Goal: Use online tool/utility

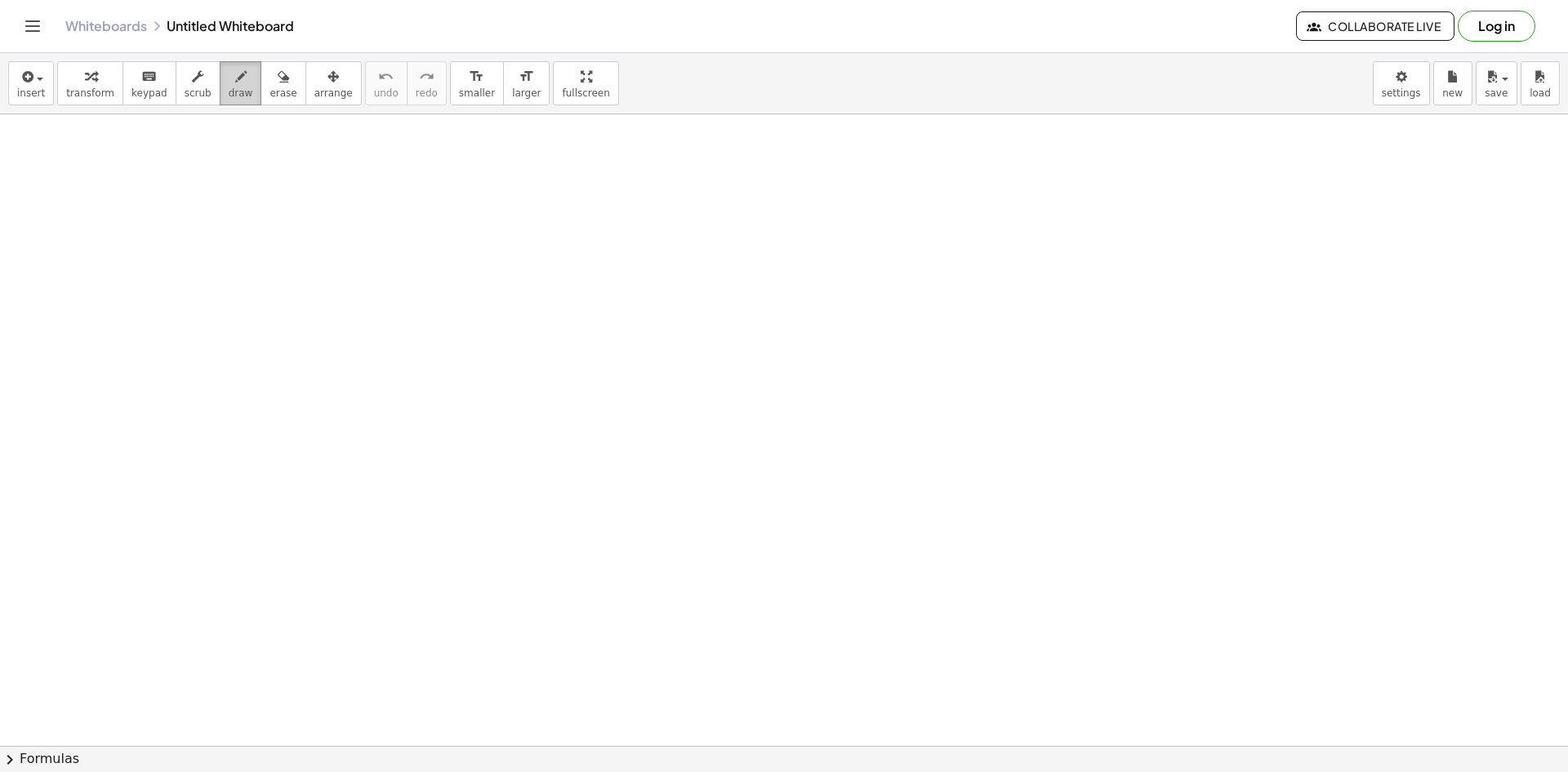
click at [229, 89] on span "draw" at bounding box center [241, 93] width 25 height 12
drag, startPoint x: 283, startPoint y: 331, endPoint x: 790, endPoint y: 339, distance: 507.1
drag, startPoint x: 459, startPoint y: 297, endPoint x: 471, endPoint y: 375, distance: 78.9
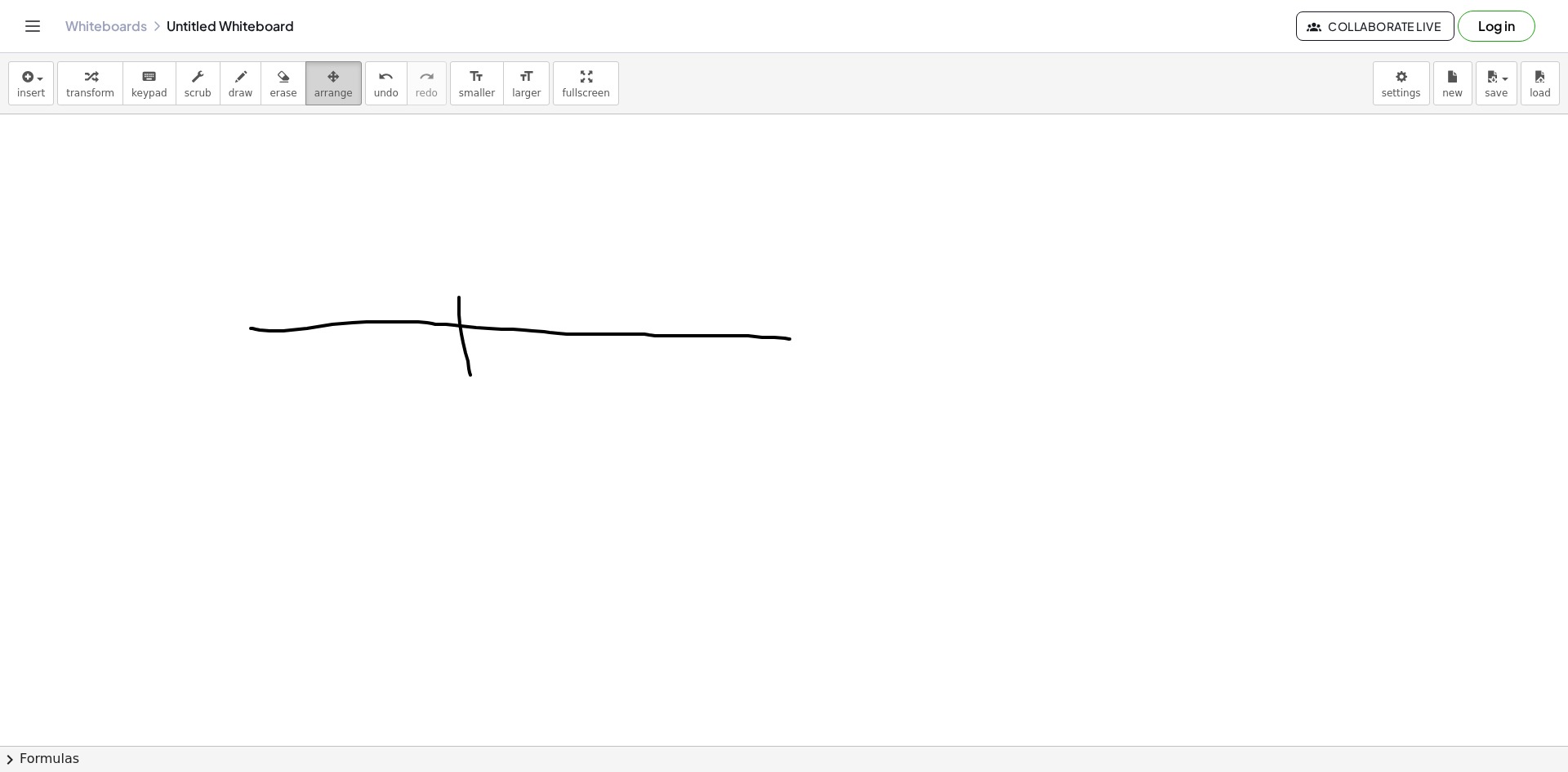
click at [305, 73] on button "arrange" at bounding box center [333, 83] width 56 height 45
click at [271, 69] on div "button" at bounding box center [282, 76] width 27 height 20
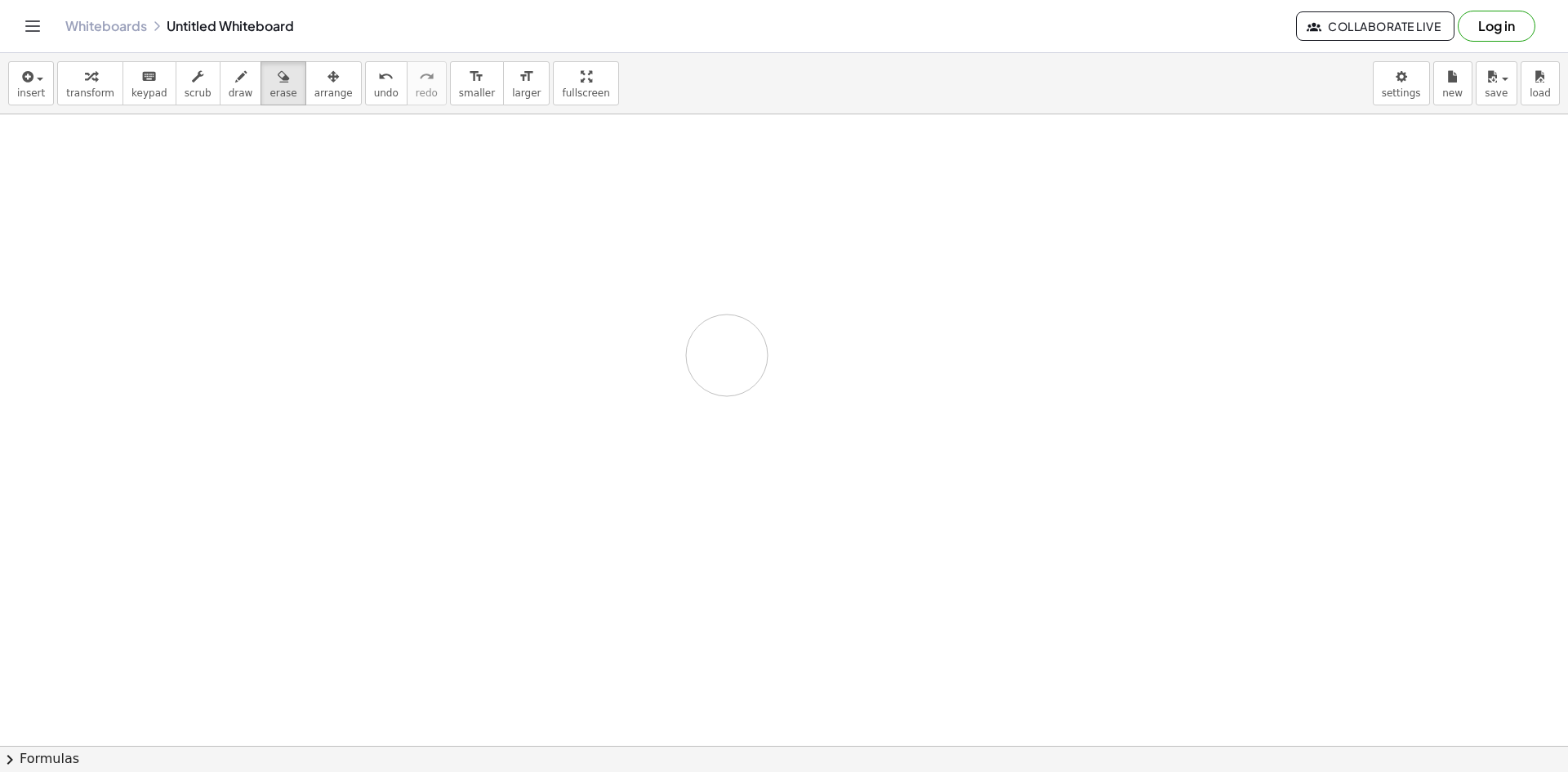
drag, startPoint x: 229, startPoint y: 343, endPoint x: 728, endPoint y: 355, distance: 499.1
click at [229, 80] on div "button" at bounding box center [241, 76] width 25 height 20
click at [320, 74] on div "button" at bounding box center [333, 76] width 39 height 20
drag, startPoint x: 303, startPoint y: 299, endPoint x: 591, endPoint y: 325, distance: 289.2
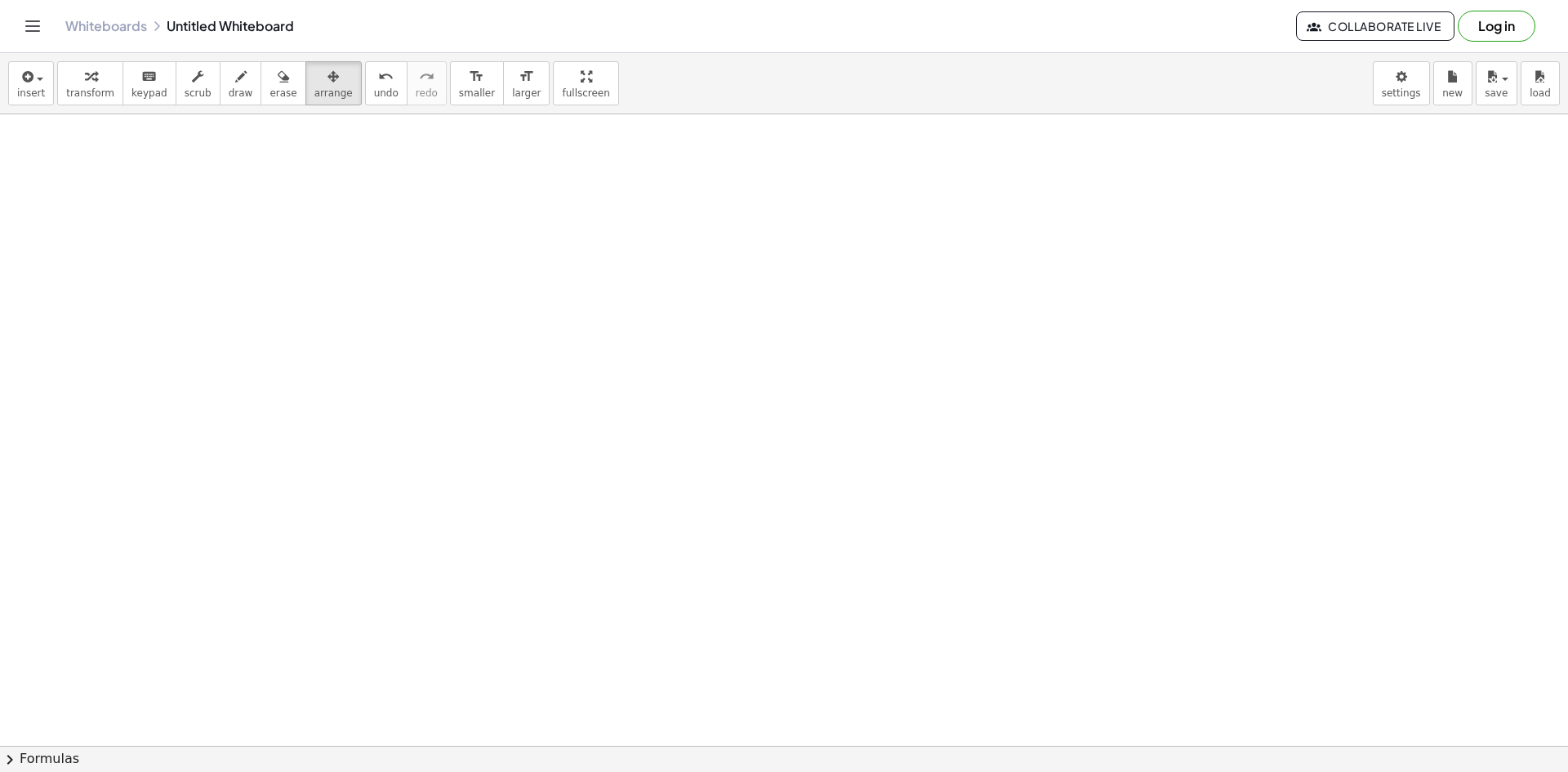
drag, startPoint x: 529, startPoint y: 205, endPoint x: 501, endPoint y: 341, distance: 138.9
drag, startPoint x: 912, startPoint y: 308, endPoint x: 1061, endPoint y: 273, distance: 153.1
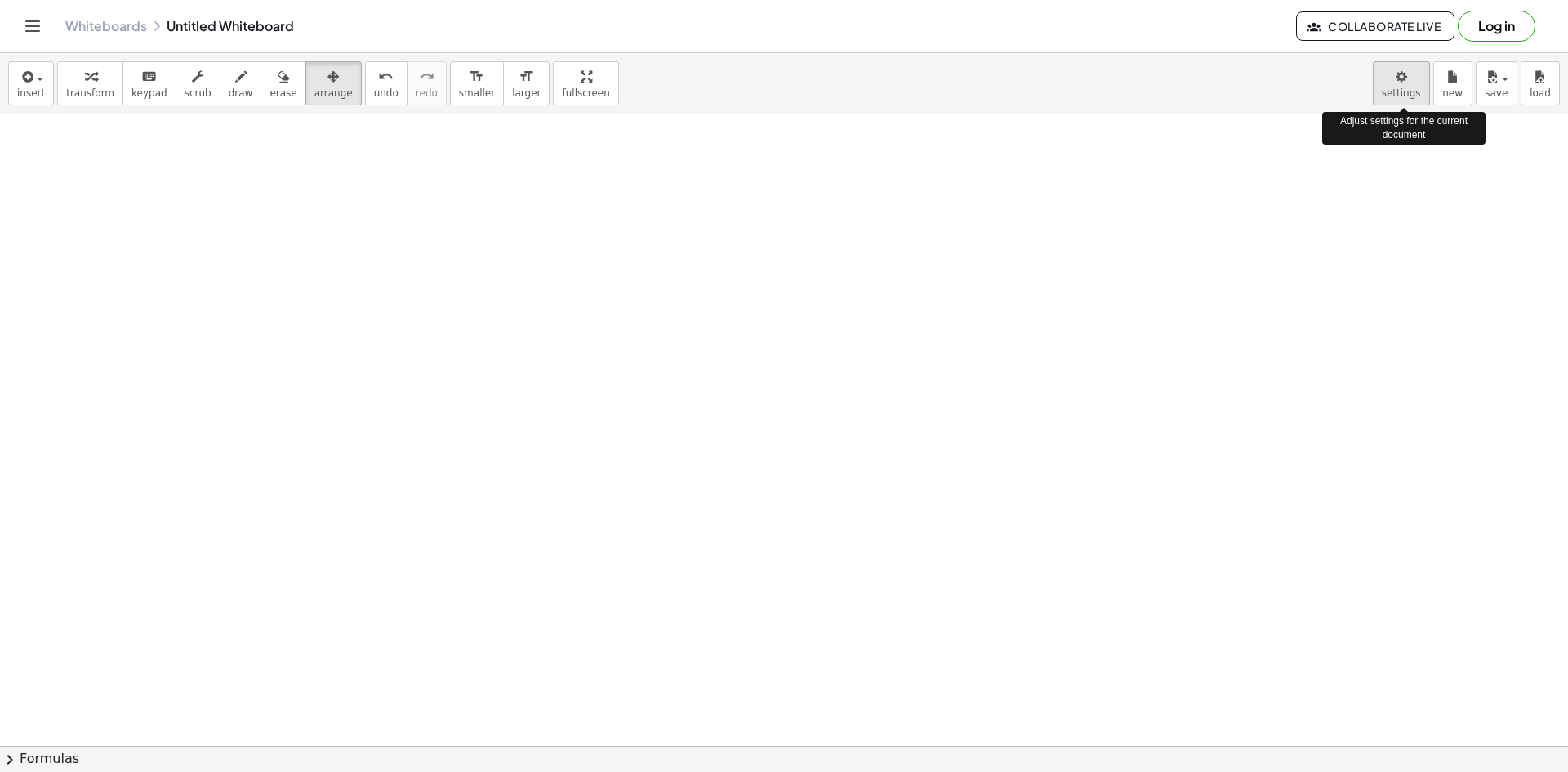
click at [1423, 86] on body "Graspable Math Activities Get Started Activity Bank Assigned Work Classes White…" at bounding box center [784, 386] width 1568 height 772
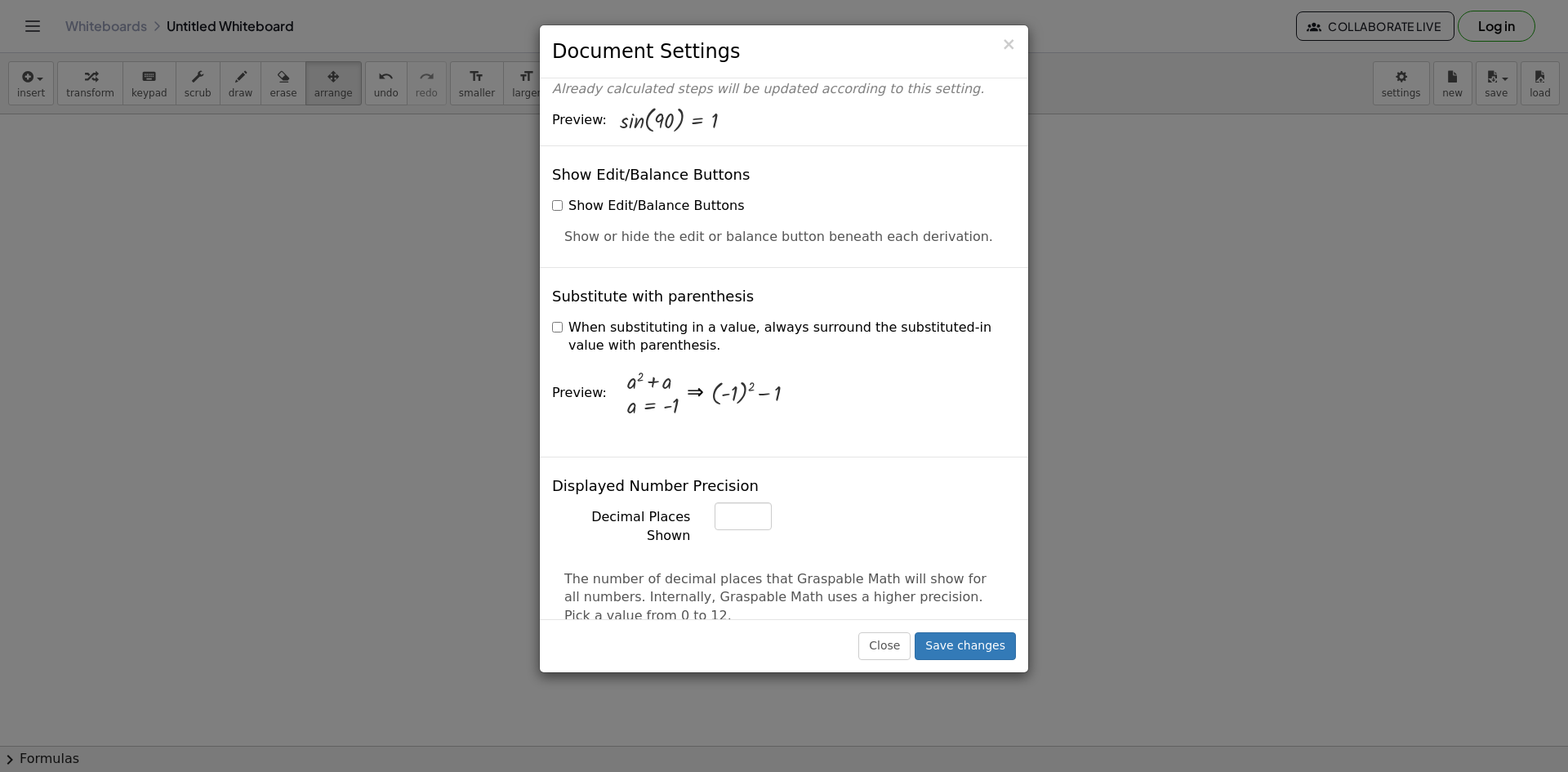
scroll to position [327, 0]
click at [306, 456] on div "× Document Settings These settings are saved with the document you are currentl…" at bounding box center [784, 386] width 1568 height 772
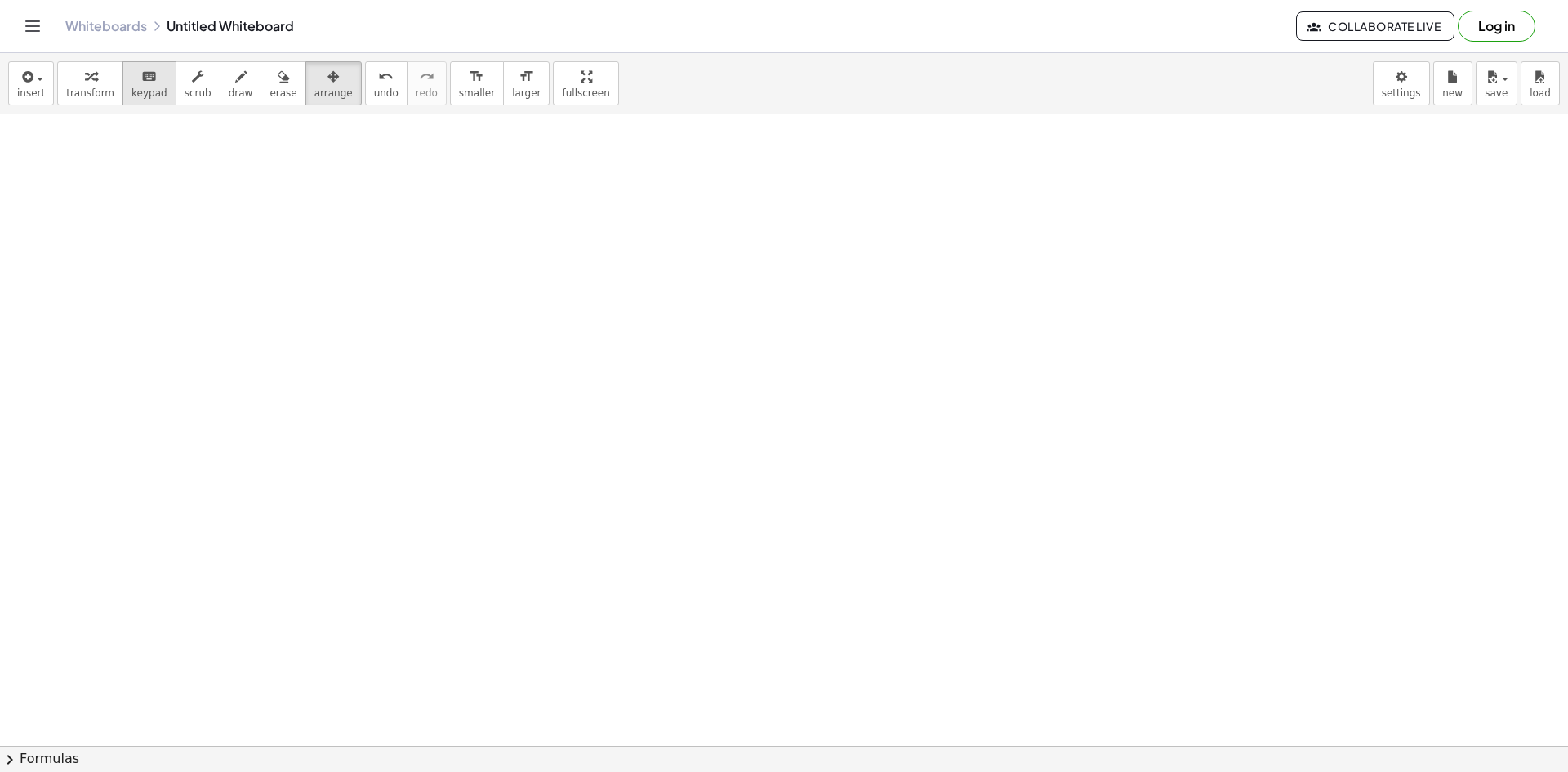
click at [142, 91] on span "keypad" at bounding box center [150, 93] width 36 height 12
drag, startPoint x: 221, startPoint y: 333, endPoint x: 236, endPoint y: 384, distance: 53.2
click at [232, 90] on button "draw" at bounding box center [241, 83] width 43 height 45
drag, startPoint x: 207, startPoint y: 275, endPoint x: 253, endPoint y: 265, distance: 47.1
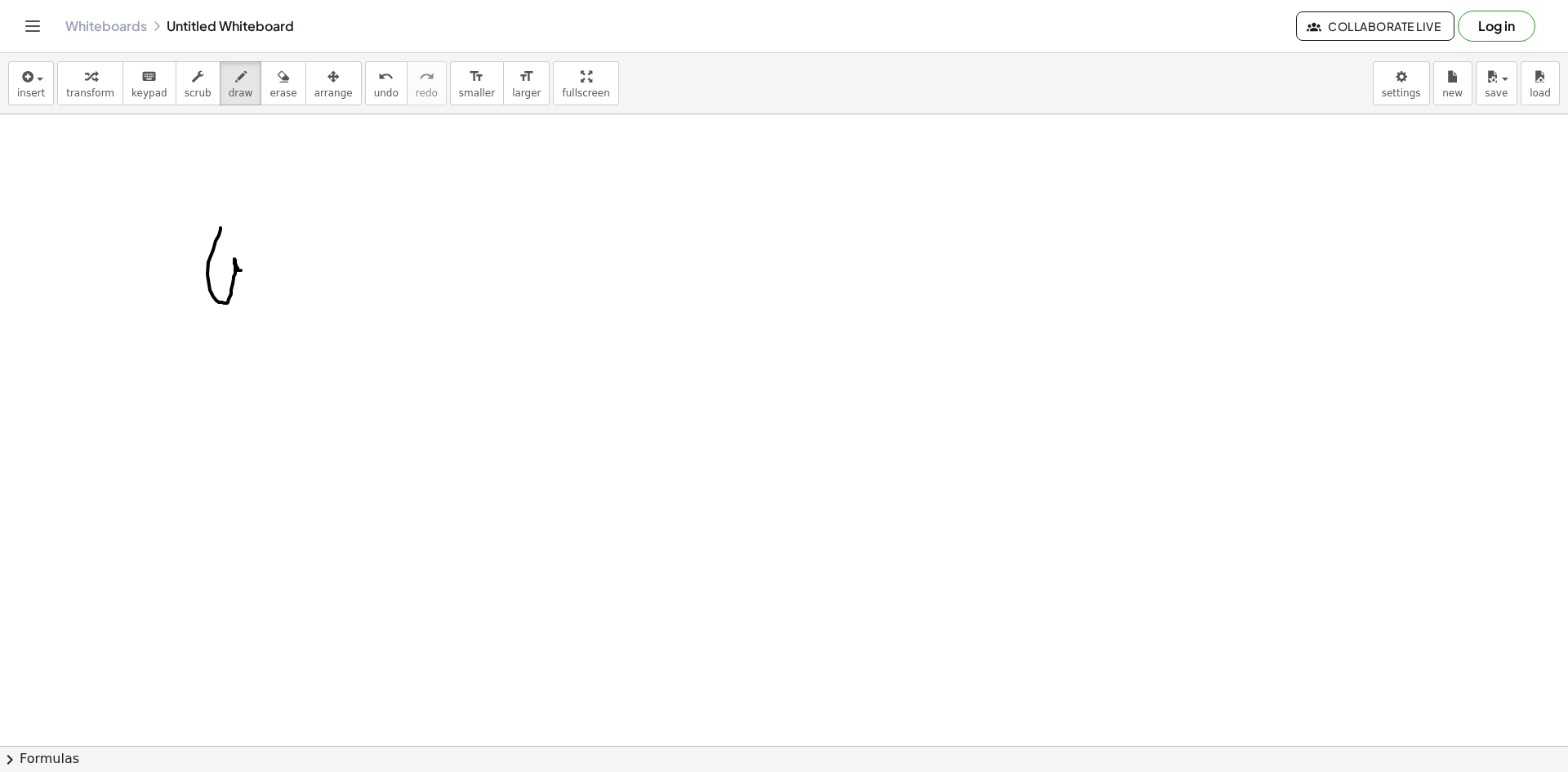
drag, startPoint x: 517, startPoint y: 262, endPoint x: 544, endPoint y: 290, distance: 38.9
drag, startPoint x: 700, startPoint y: 304, endPoint x: 764, endPoint y: 346, distance: 76.6
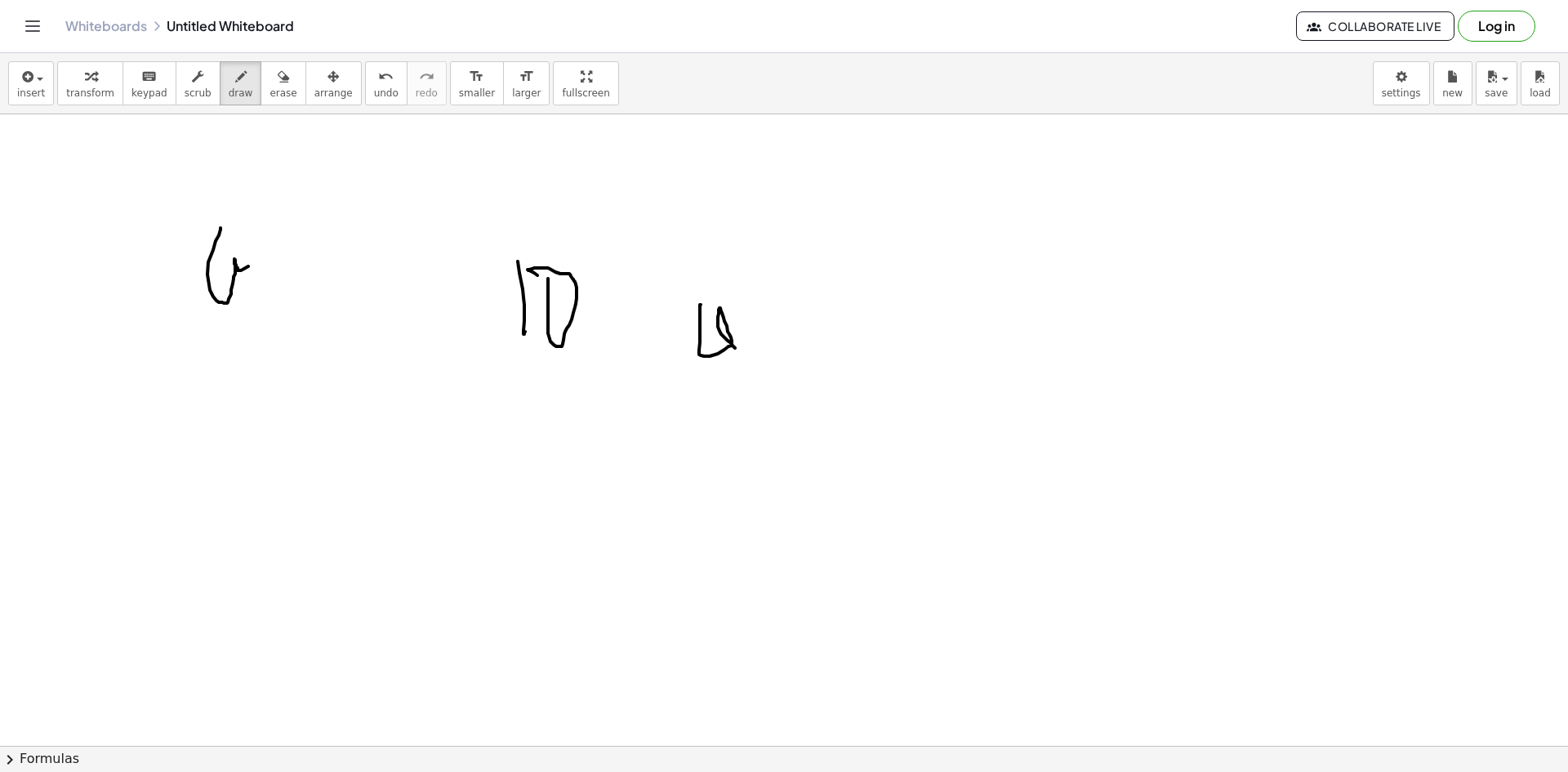
drag, startPoint x: 769, startPoint y: 282, endPoint x: 787, endPoint y: 358, distance: 78.1
drag, startPoint x: 832, startPoint y: 323, endPoint x: 827, endPoint y: 361, distance: 38.3
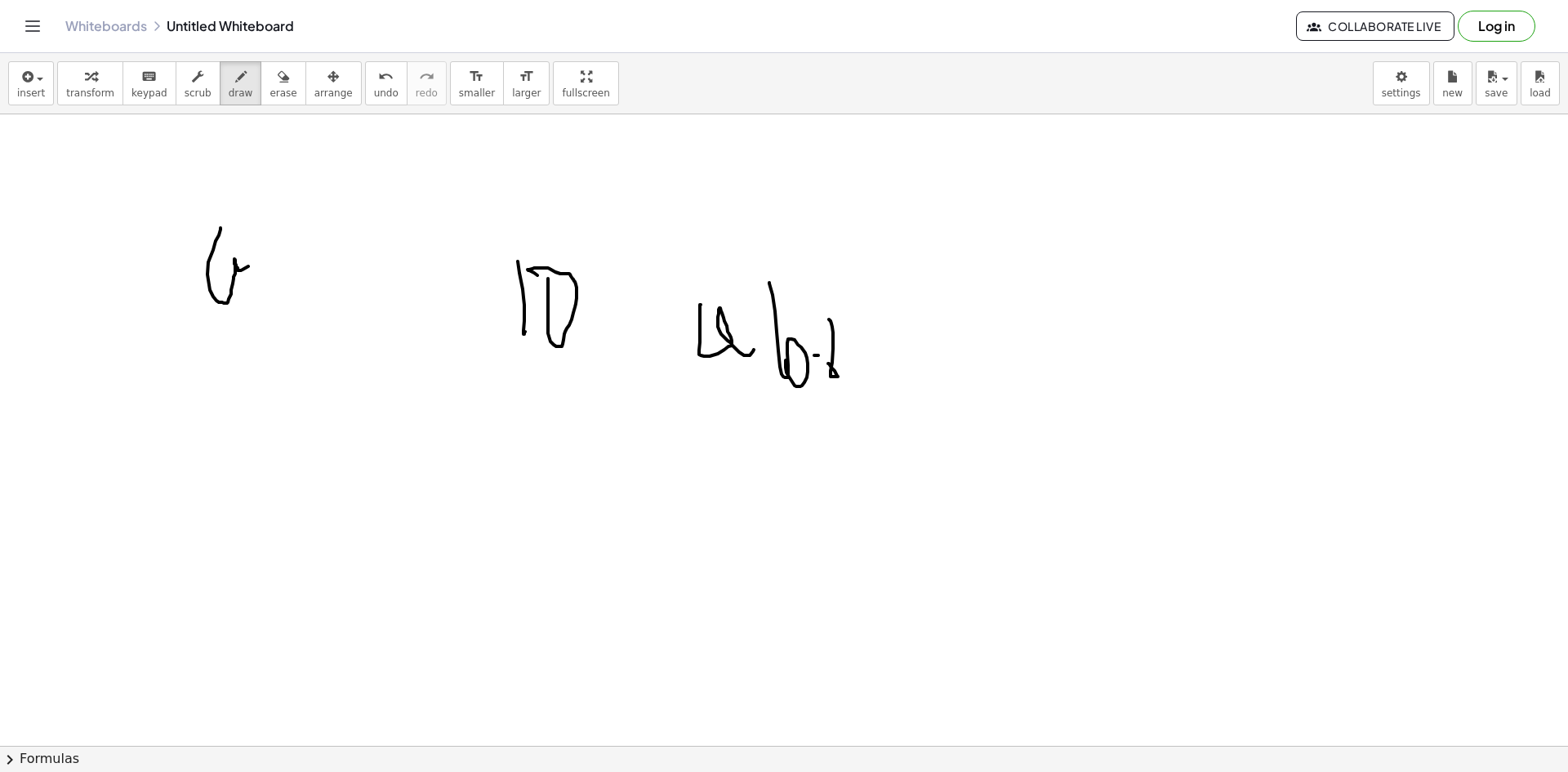
drag, startPoint x: 815, startPoint y: 355, endPoint x: 831, endPoint y: 343, distance: 20.0
drag, startPoint x: 700, startPoint y: 302, endPoint x: 720, endPoint y: 300, distance: 20.1
